Goal: Transaction & Acquisition: Purchase product/service

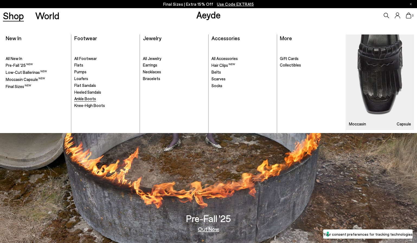
click at [90, 96] on span "Ankle Boots" at bounding box center [85, 98] width 22 height 5
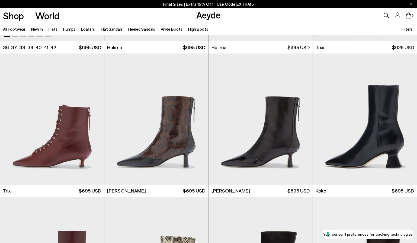
scroll to position [129, 0]
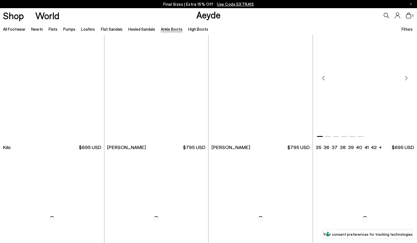
scroll to position [877, 0]
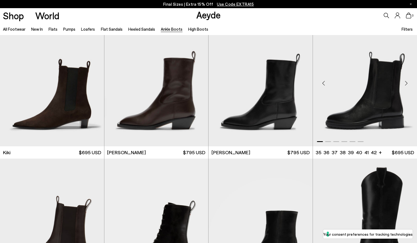
click at [407, 83] on div "Next slide" at bounding box center [406, 83] width 16 height 16
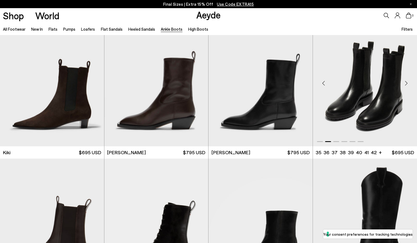
click at [407, 83] on div "Next slide" at bounding box center [406, 83] width 16 height 16
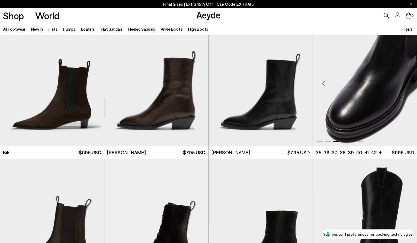
click at [407, 83] on div "Next slide" at bounding box center [406, 83] width 16 height 16
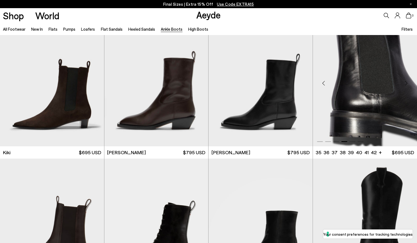
click at [407, 83] on div "Next slide" at bounding box center [406, 83] width 16 height 16
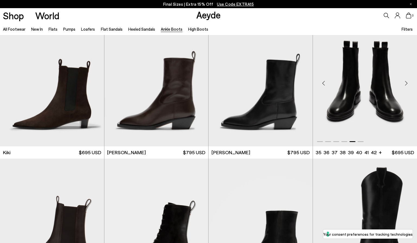
click at [407, 83] on div "Next slide" at bounding box center [406, 83] width 16 height 16
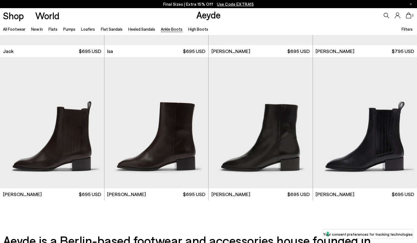
scroll to position [1123, 0]
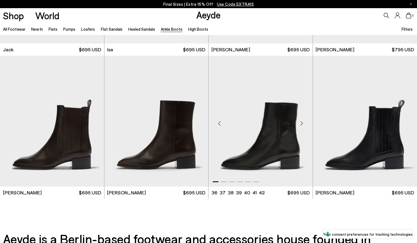
click at [274, 136] on img "1 / 6" at bounding box center [261, 121] width 104 height 131
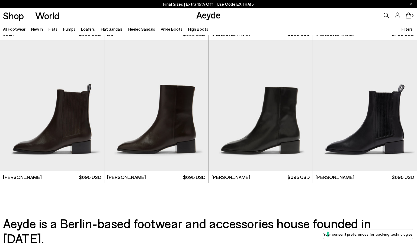
scroll to position [1141, 0]
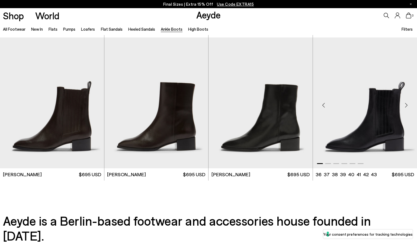
click at [373, 129] on img "1 / 6" at bounding box center [365, 102] width 104 height 131
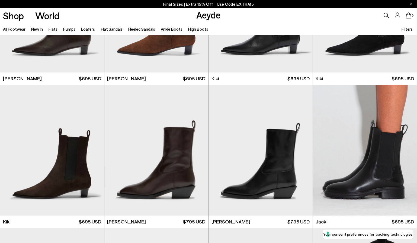
scroll to position [809, 0]
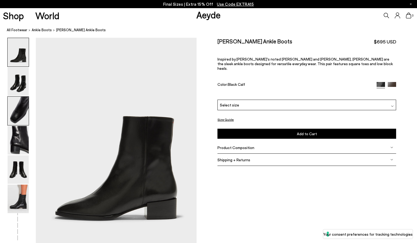
click at [23, 104] on img at bounding box center [18, 111] width 21 height 28
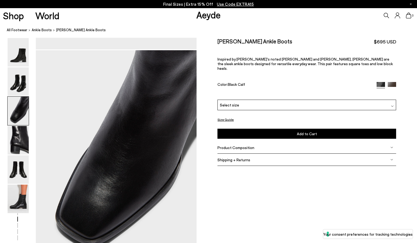
scroll to position [431, 0]
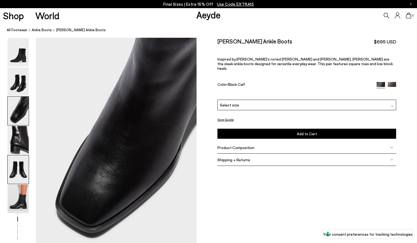
click at [19, 173] on img at bounding box center [18, 169] width 21 height 28
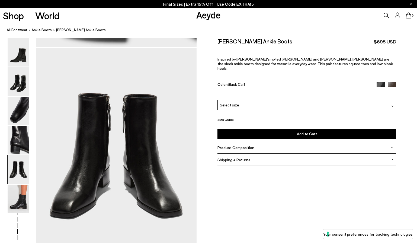
scroll to position [862, 0]
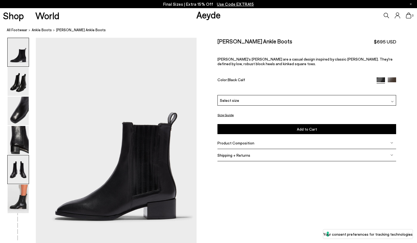
click at [21, 168] on img at bounding box center [18, 169] width 21 height 28
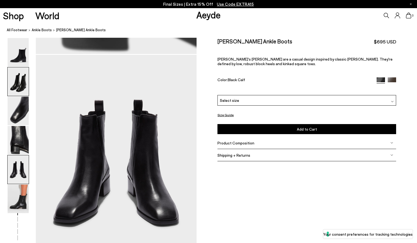
scroll to position [862, 0]
